Goal: Transaction & Acquisition: Purchase product/service

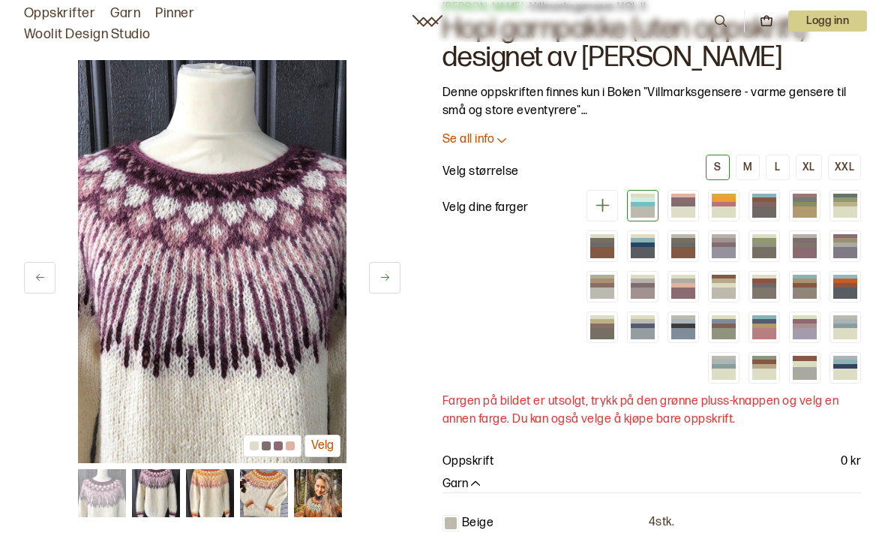
scroll to position [59, 0]
click at [290, 346] on img at bounding box center [212, 261] width 269 height 403
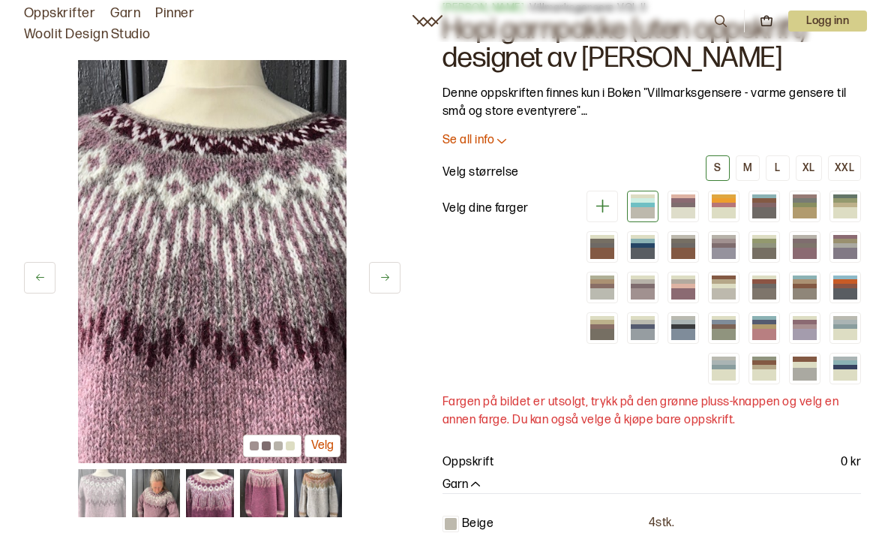
click at [308, 377] on img at bounding box center [212, 261] width 269 height 403
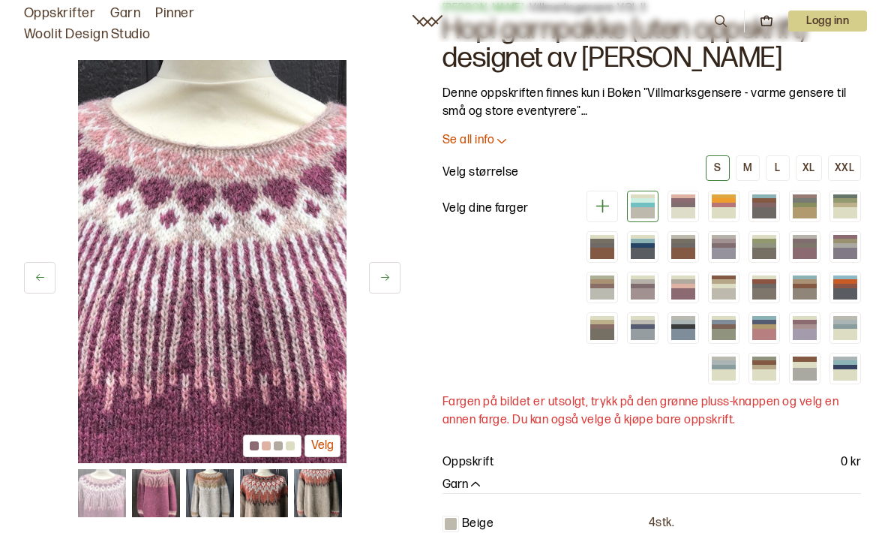
click at [297, 382] on img at bounding box center [212, 261] width 269 height 403
click at [293, 376] on img at bounding box center [212, 261] width 269 height 403
click at [288, 365] on img at bounding box center [212, 261] width 269 height 403
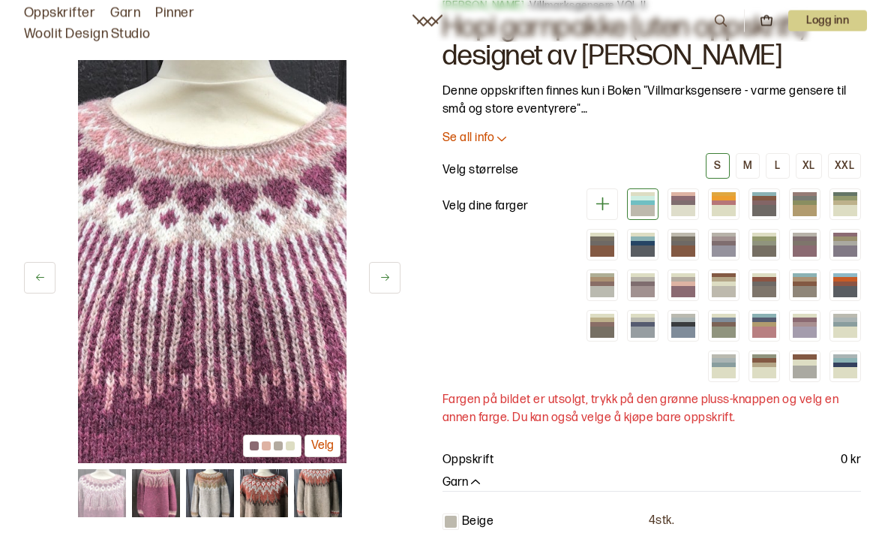
scroll to position [62, 0]
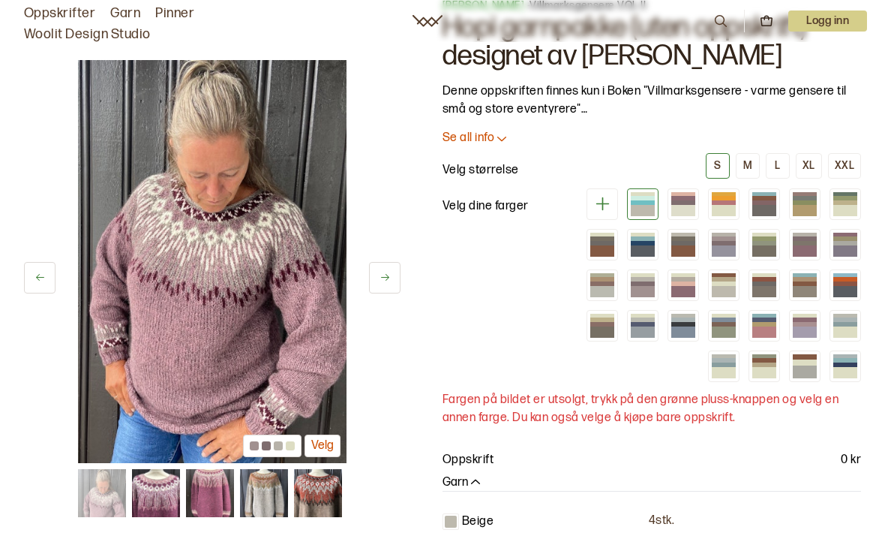
click at [268, 447] on div at bounding box center [266, 445] width 9 height 9
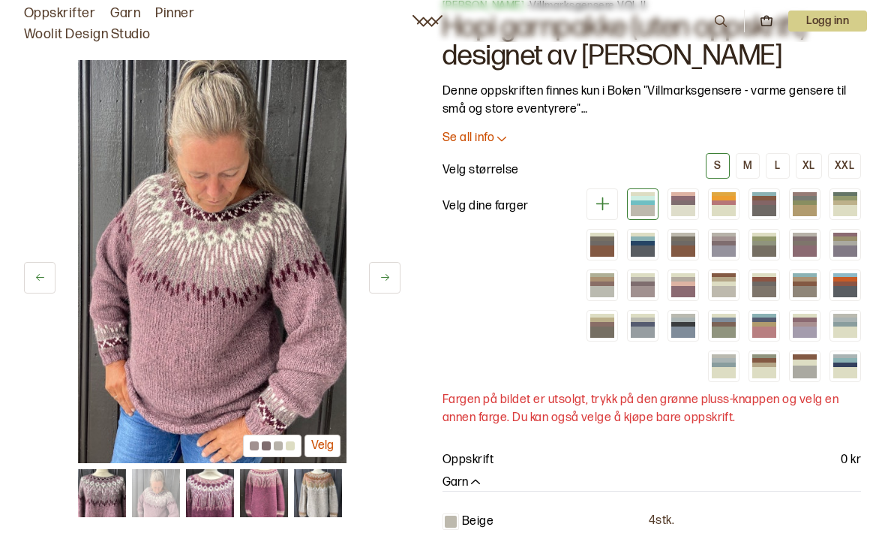
click at [216, 498] on img at bounding box center [210, 493] width 48 height 48
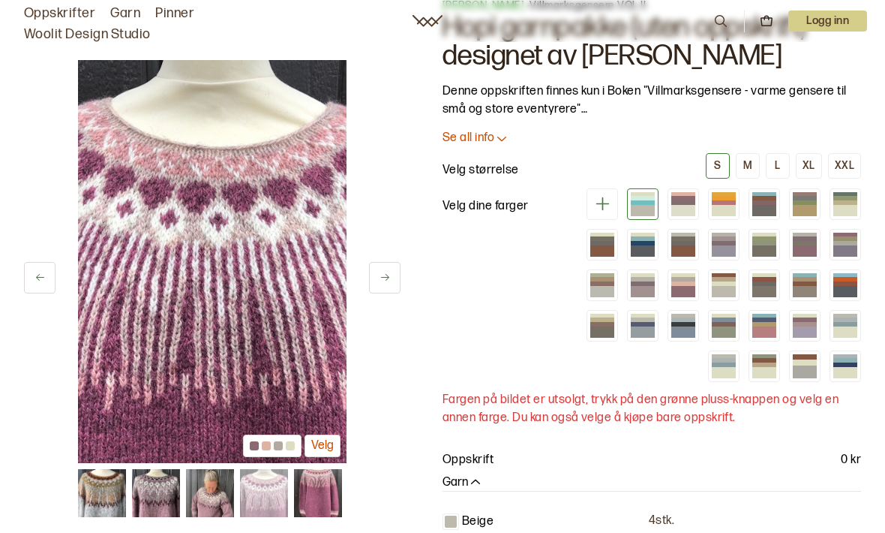
click at [161, 494] on img at bounding box center [156, 493] width 48 height 48
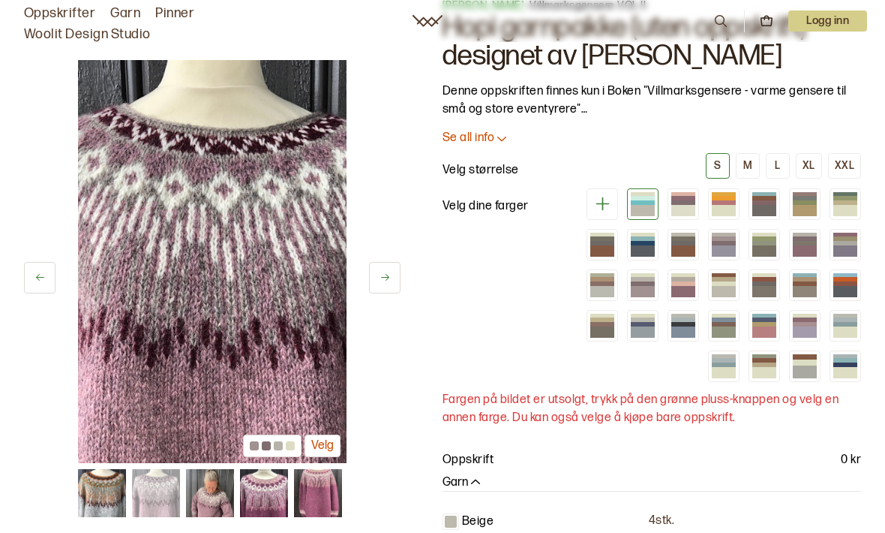
click at [159, 495] on img at bounding box center [156, 493] width 48 height 48
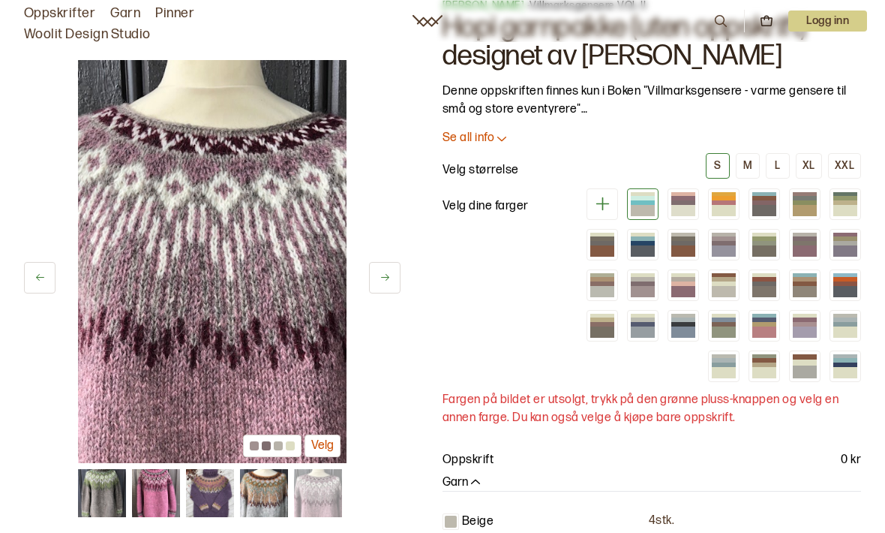
click at [156, 504] on img at bounding box center [156, 493] width 48 height 48
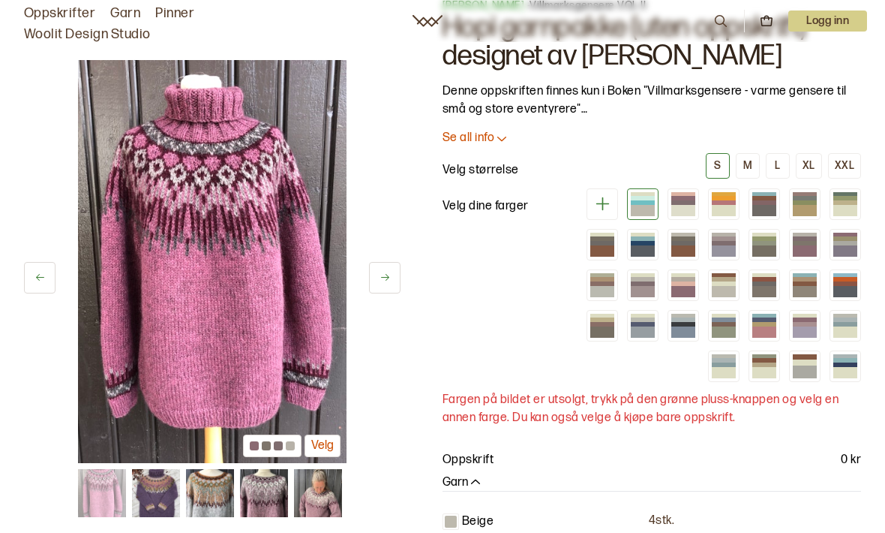
click at [103, 497] on img at bounding box center [102, 493] width 48 height 48
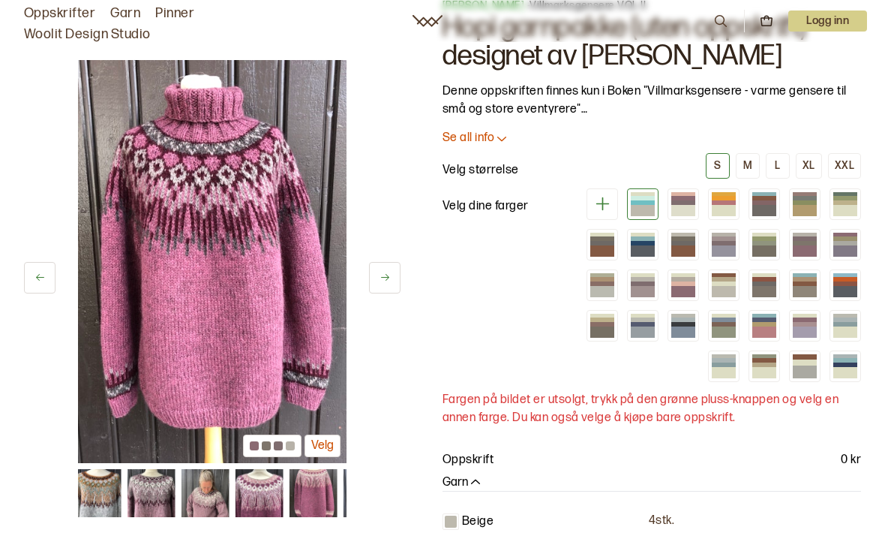
click at [278, 448] on div at bounding box center [278, 445] width 9 height 9
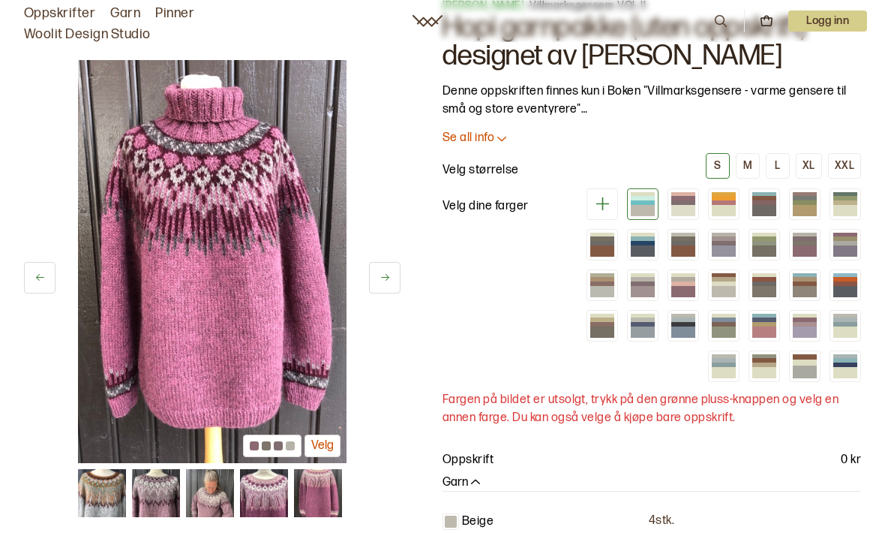
click at [266, 494] on img at bounding box center [264, 493] width 48 height 48
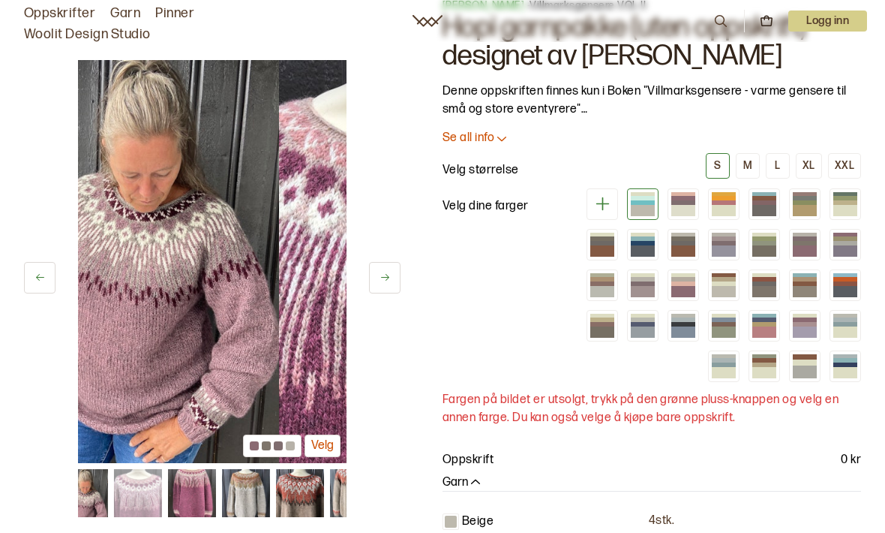
click at [314, 492] on img at bounding box center [300, 493] width 48 height 48
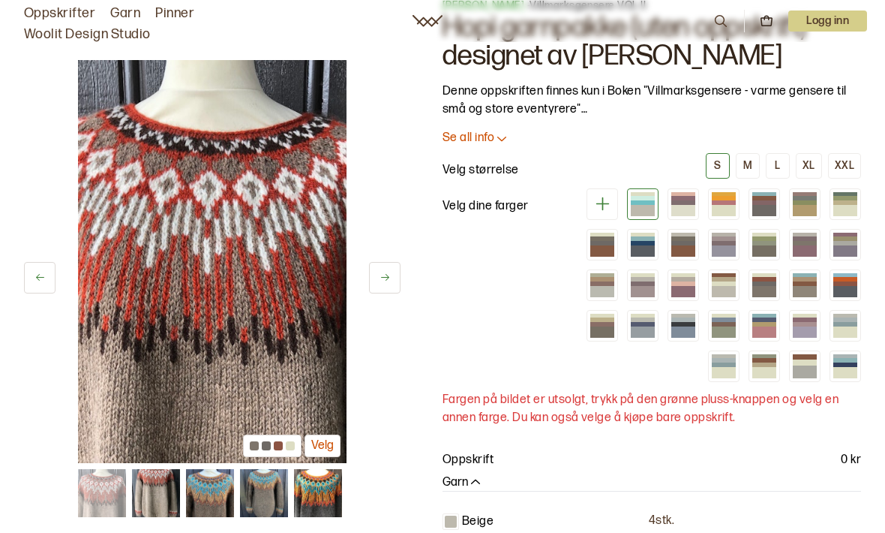
click at [265, 498] on img at bounding box center [264, 493] width 48 height 48
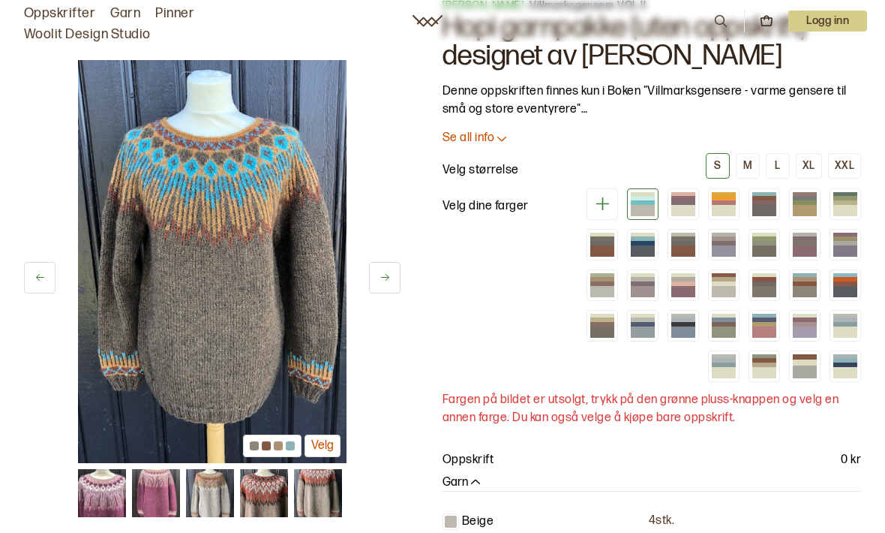
click at [158, 500] on img at bounding box center [156, 493] width 48 height 48
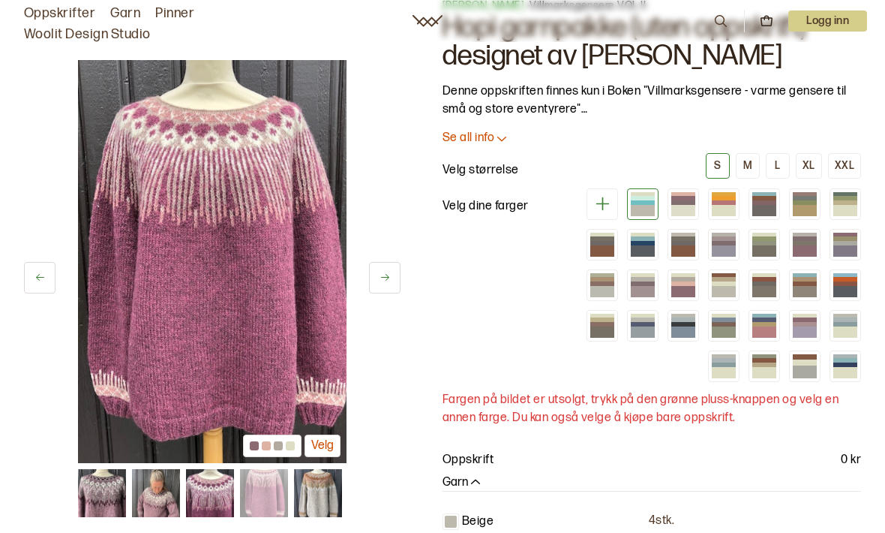
click at [210, 502] on img at bounding box center [210, 493] width 48 height 48
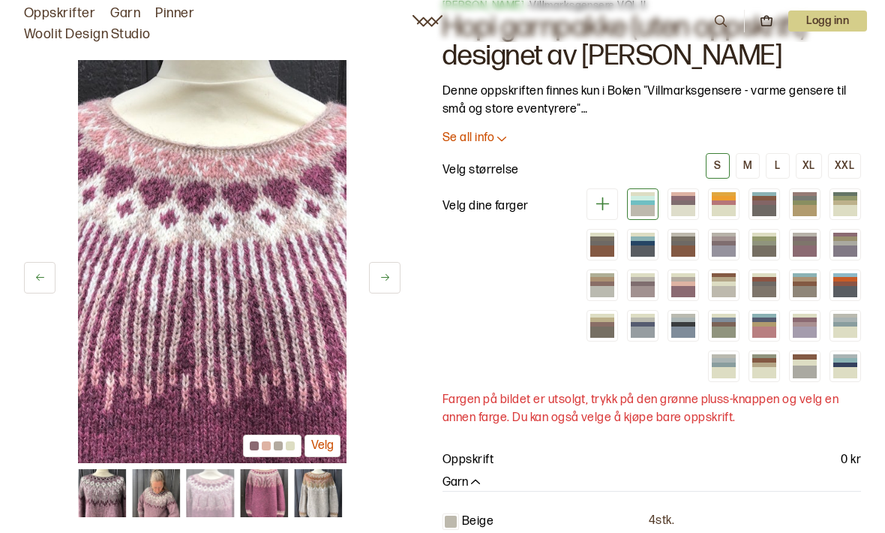
click at [293, 532] on div "23 av 48 Velg 23 av 48 Velg" at bounding box center [212, 511] width 377 height 1026
click at [161, 502] on img at bounding box center [156, 493] width 48 height 48
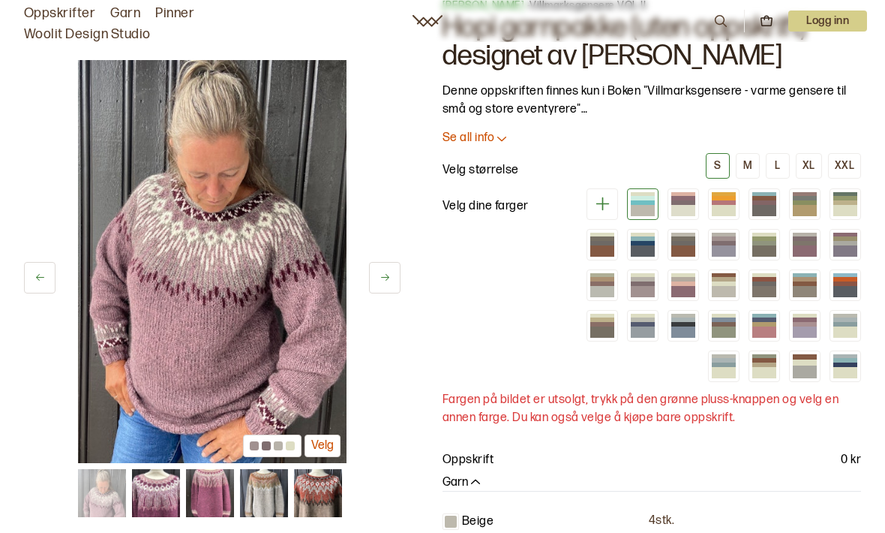
click at [218, 496] on img at bounding box center [210, 493] width 48 height 48
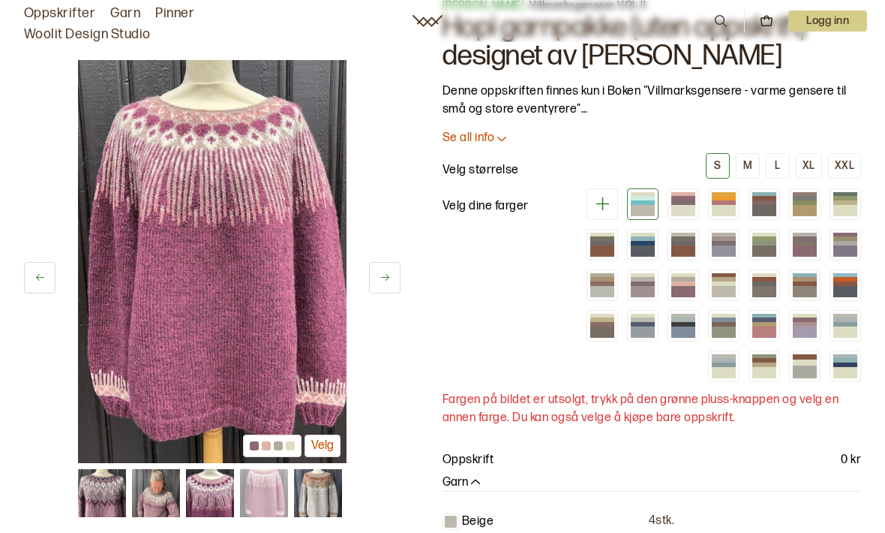
click at [152, 509] on img at bounding box center [156, 493] width 48 height 48
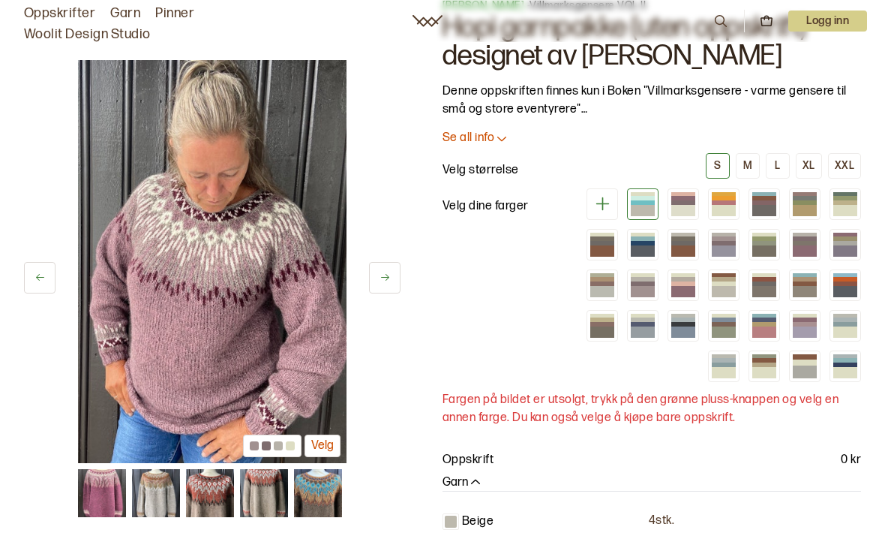
click at [107, 496] on img at bounding box center [102, 493] width 48 height 48
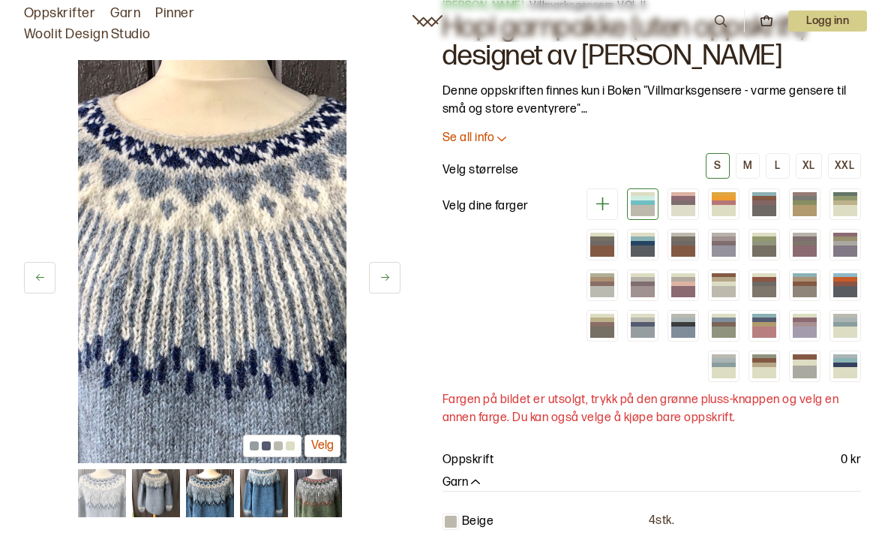
click at [296, 386] on img at bounding box center [212, 261] width 269 height 403
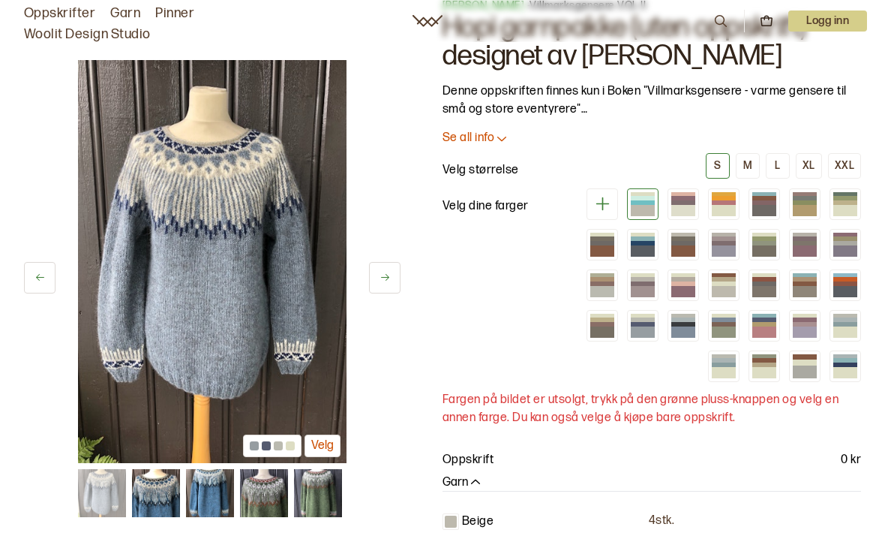
click at [273, 380] on img at bounding box center [212, 261] width 269 height 403
click at [256, 381] on img at bounding box center [212, 261] width 269 height 403
click at [275, 441] on div at bounding box center [278, 445] width 9 height 9
click at [321, 440] on button "Velg" at bounding box center [323, 445] width 36 height 23
click at [275, 346] on img at bounding box center [212, 261] width 269 height 403
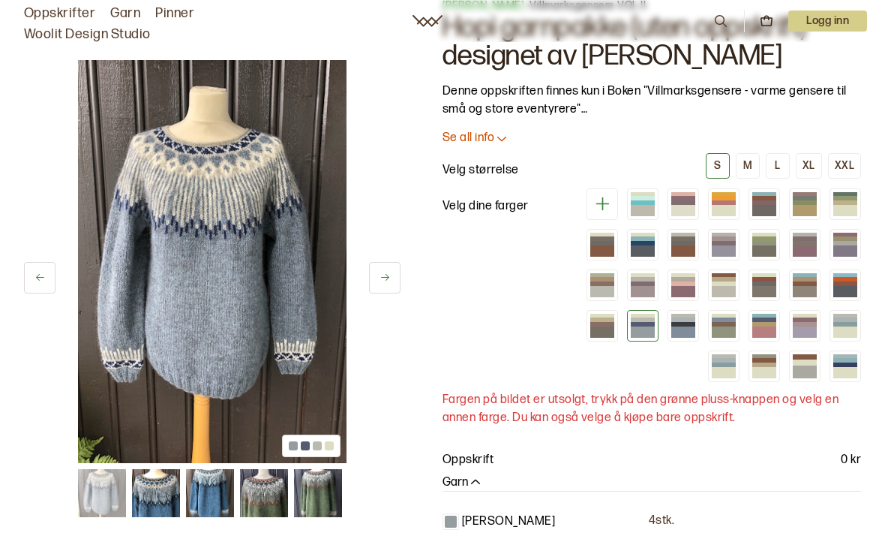
click at [275, 361] on img at bounding box center [212, 261] width 269 height 403
click at [257, 389] on img at bounding box center [212, 261] width 269 height 403
